Goal: Navigation & Orientation: Find specific page/section

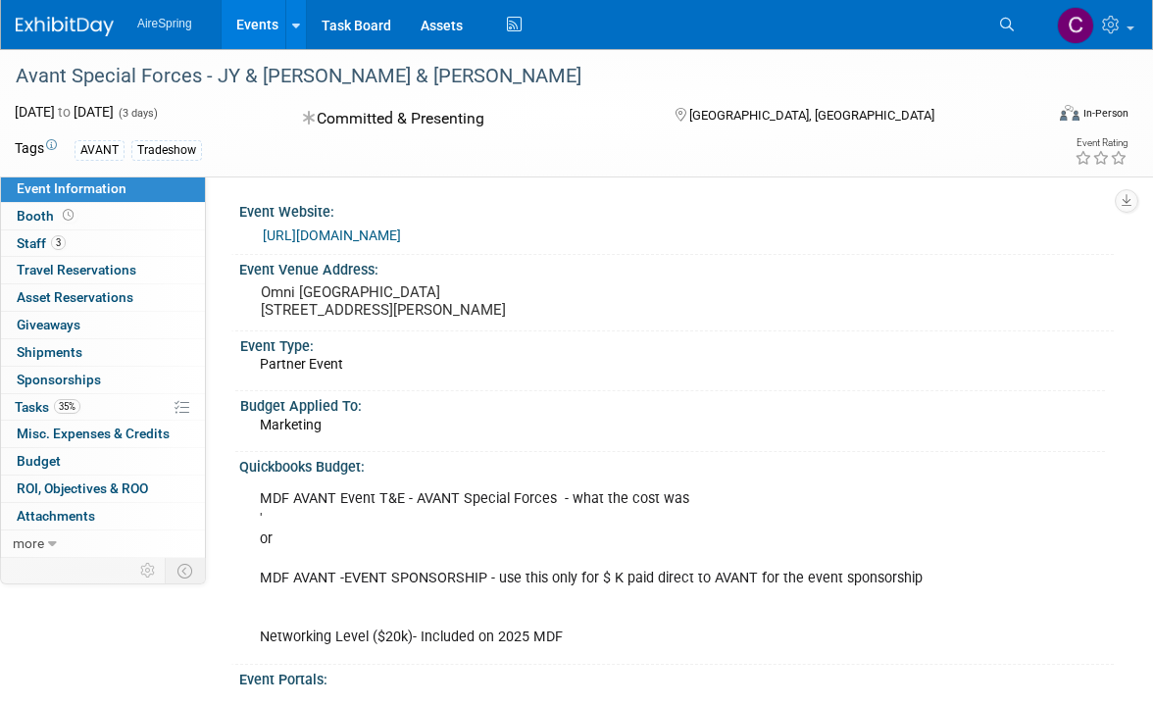
click at [245, 25] on link "Events" at bounding box center [258, 24] width 72 height 49
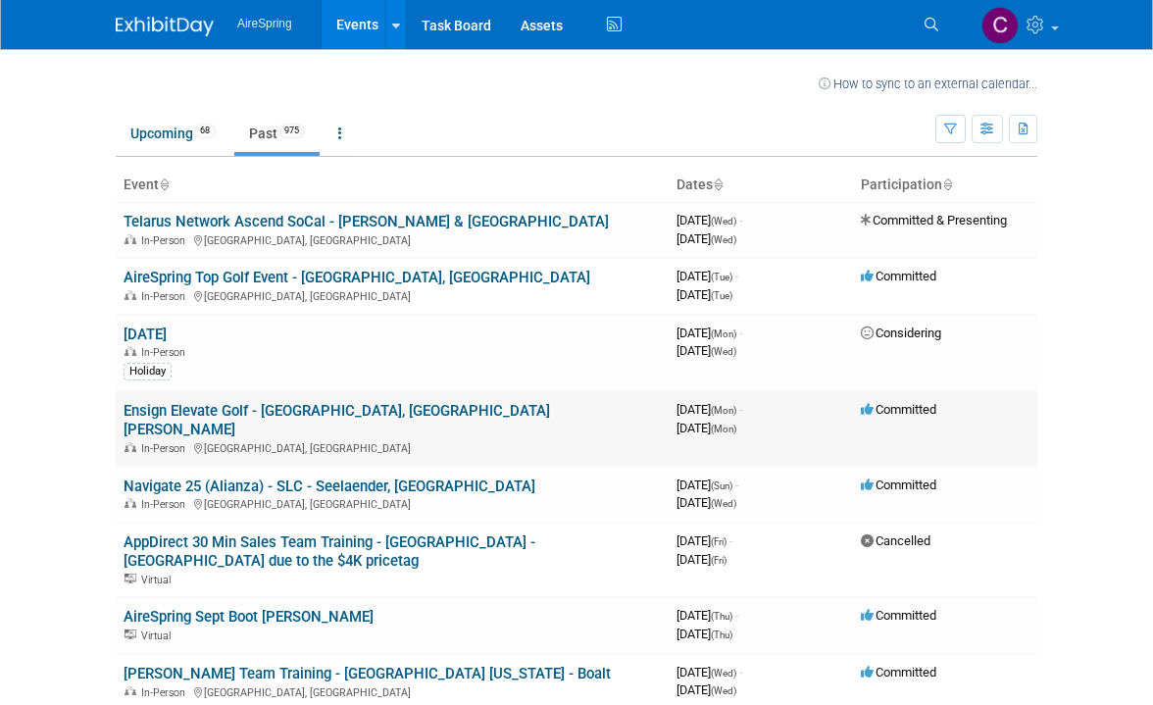
click at [365, 408] on link "Ensign Elevate Golf - Rancho Santa Fe, CA Ken Bisnoff" at bounding box center [337, 420] width 427 height 36
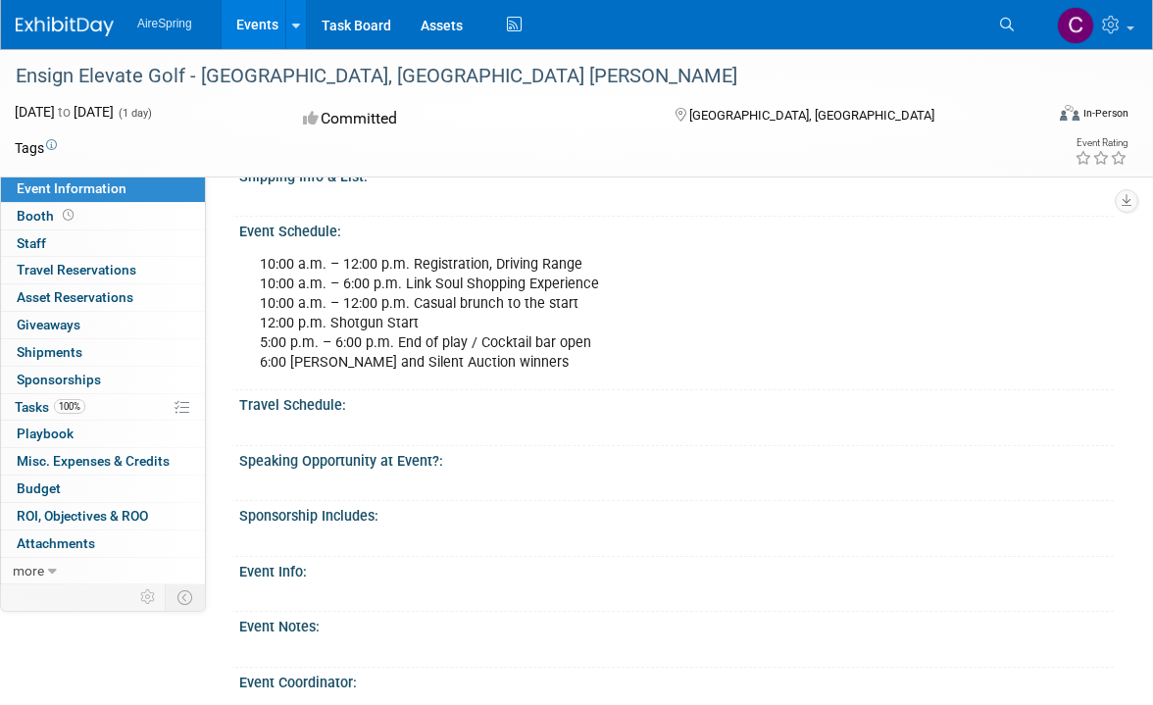
scroll to position [386, 0]
